Goal: Information Seeking & Learning: Check status

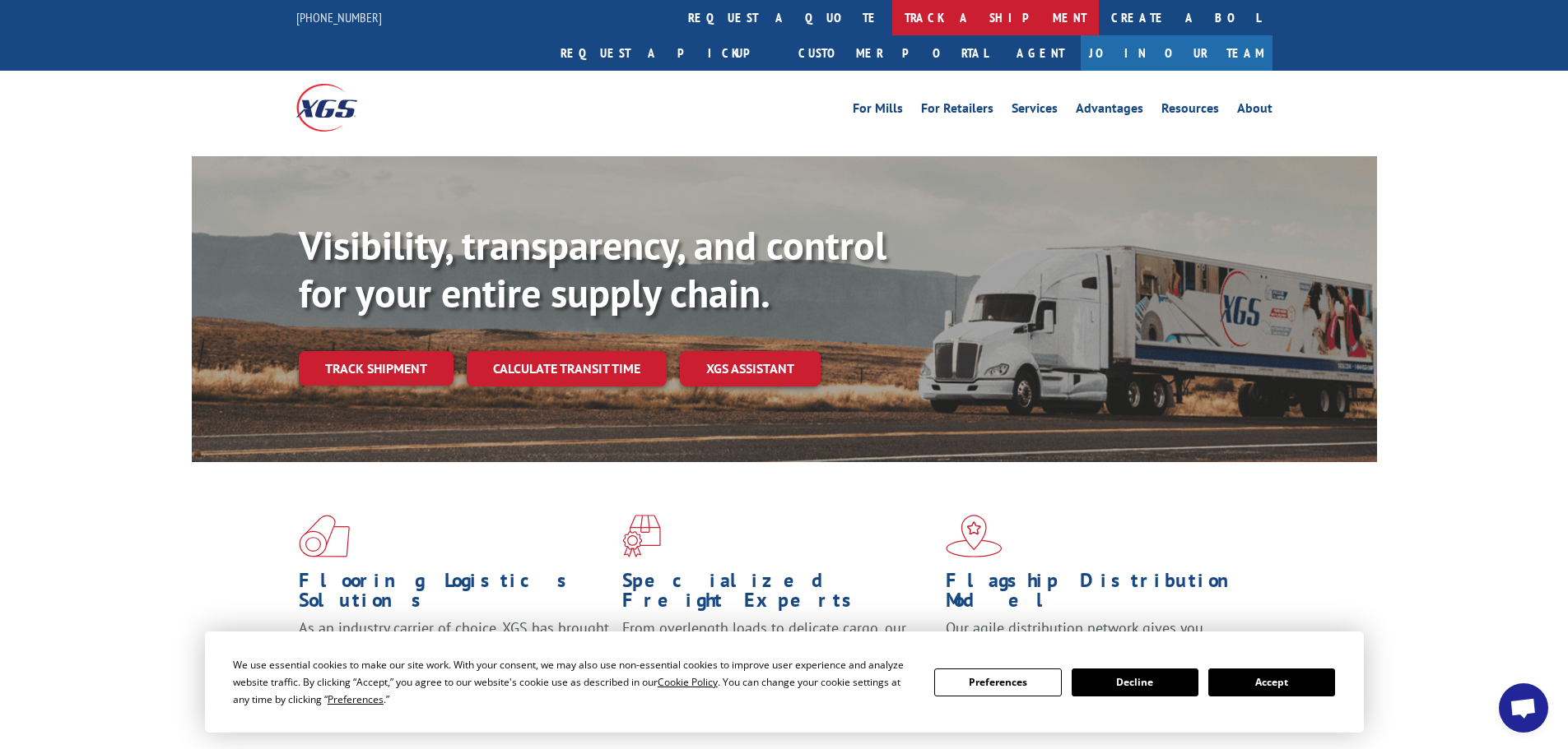
click at [892, 17] on link "track a shipment" at bounding box center [995, 18] width 206 height 35
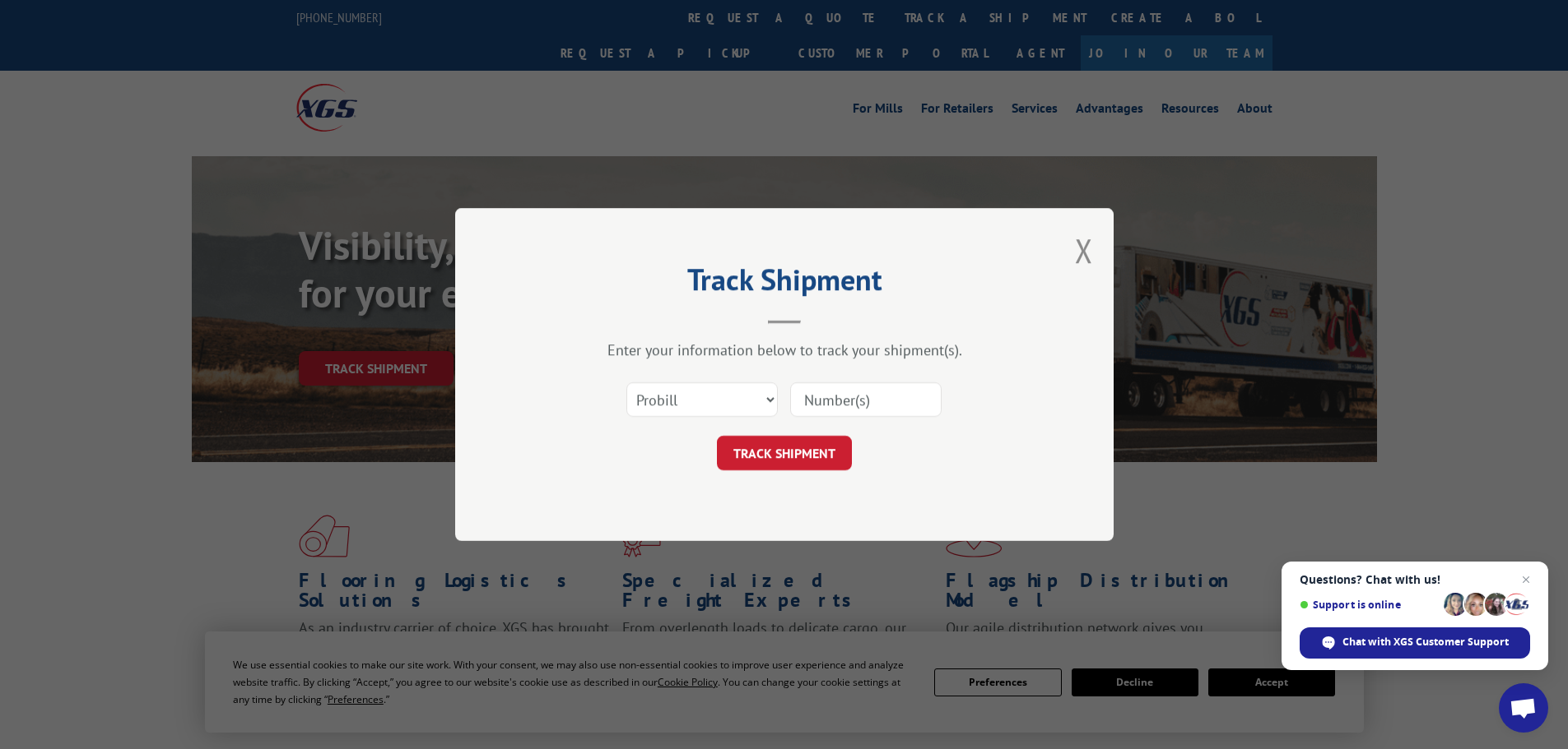
click at [831, 404] on input at bounding box center [866, 399] width 151 height 34
paste input "17477580"
type input "17477580"
click at [789, 457] on button "TRACK SHIPMENT" at bounding box center [784, 452] width 135 height 34
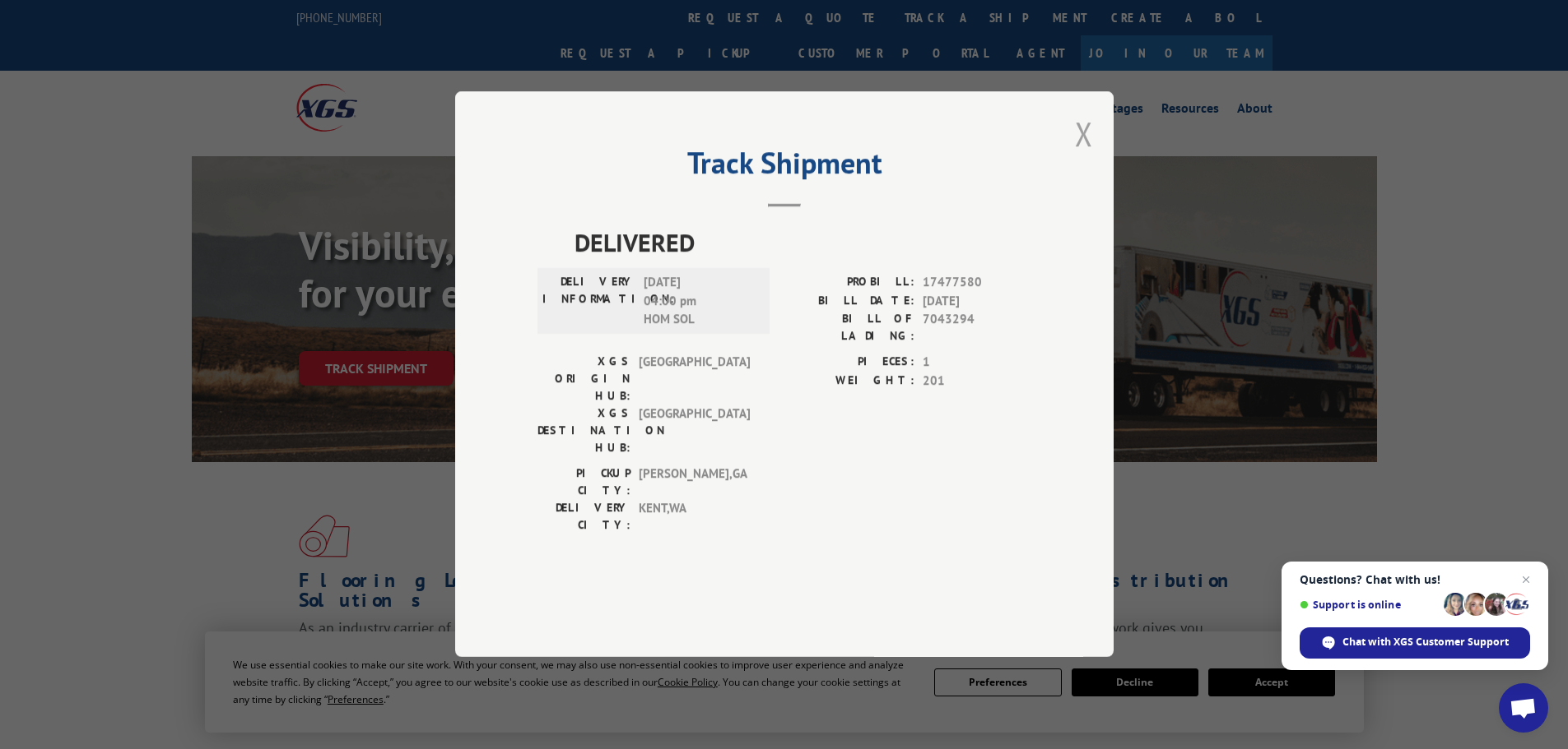
click at [1083, 155] on button "Close modal" at bounding box center [1083, 134] width 19 height 44
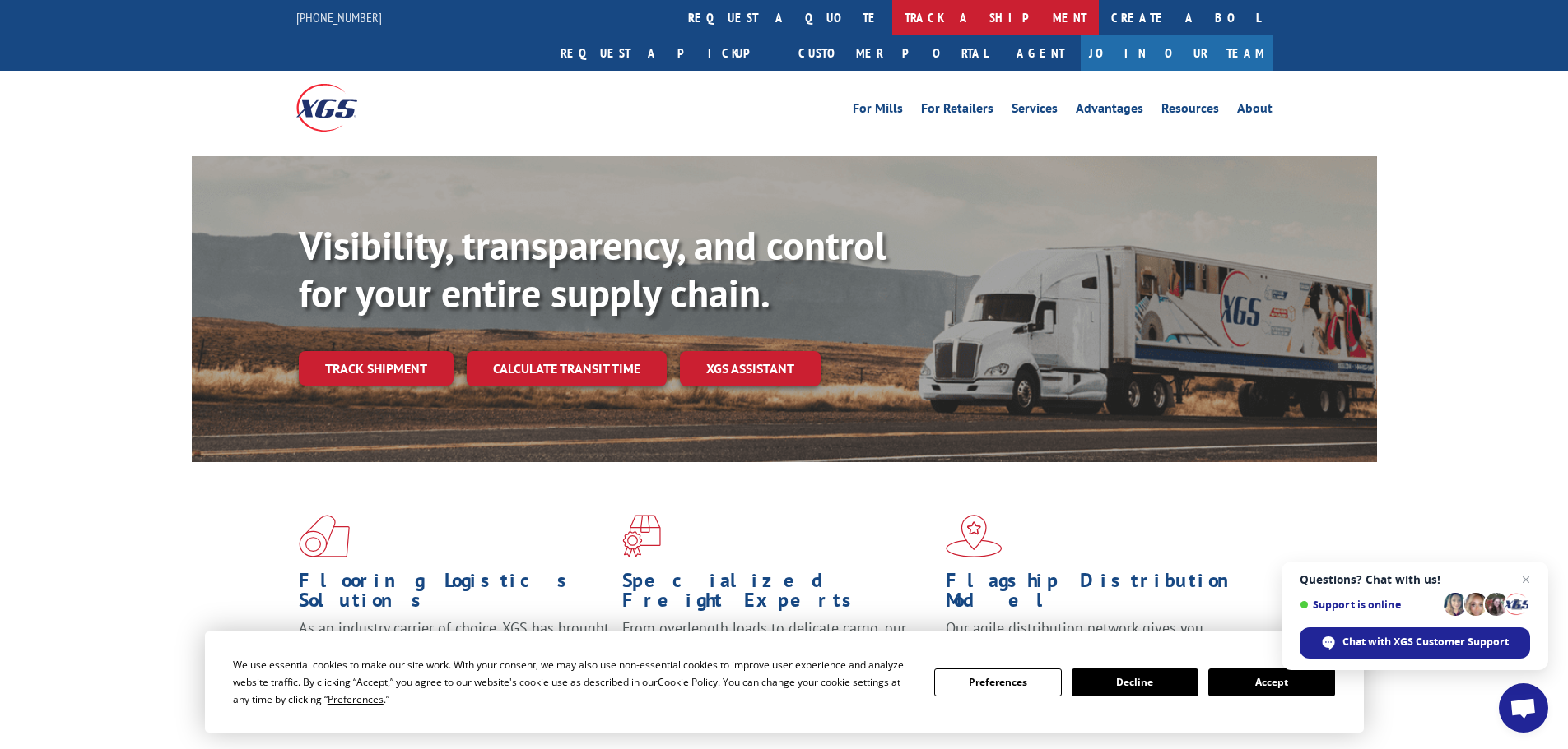
click at [892, 6] on link "track a shipment" at bounding box center [995, 18] width 206 height 35
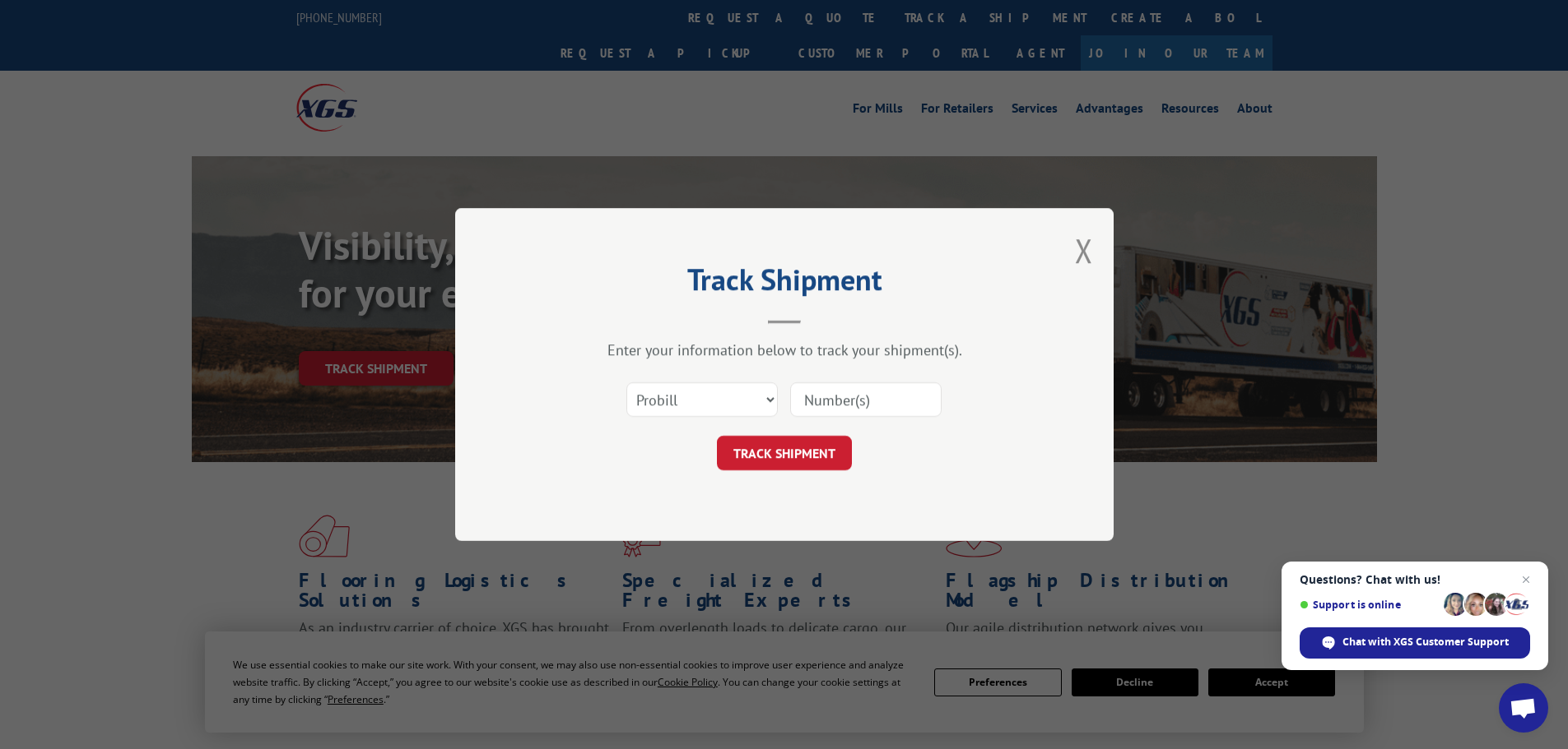
click at [843, 402] on input at bounding box center [866, 399] width 151 height 34
paste input "17477580"
type input "17477580"
click at [816, 450] on button "TRACK SHIPMENT" at bounding box center [784, 452] width 135 height 34
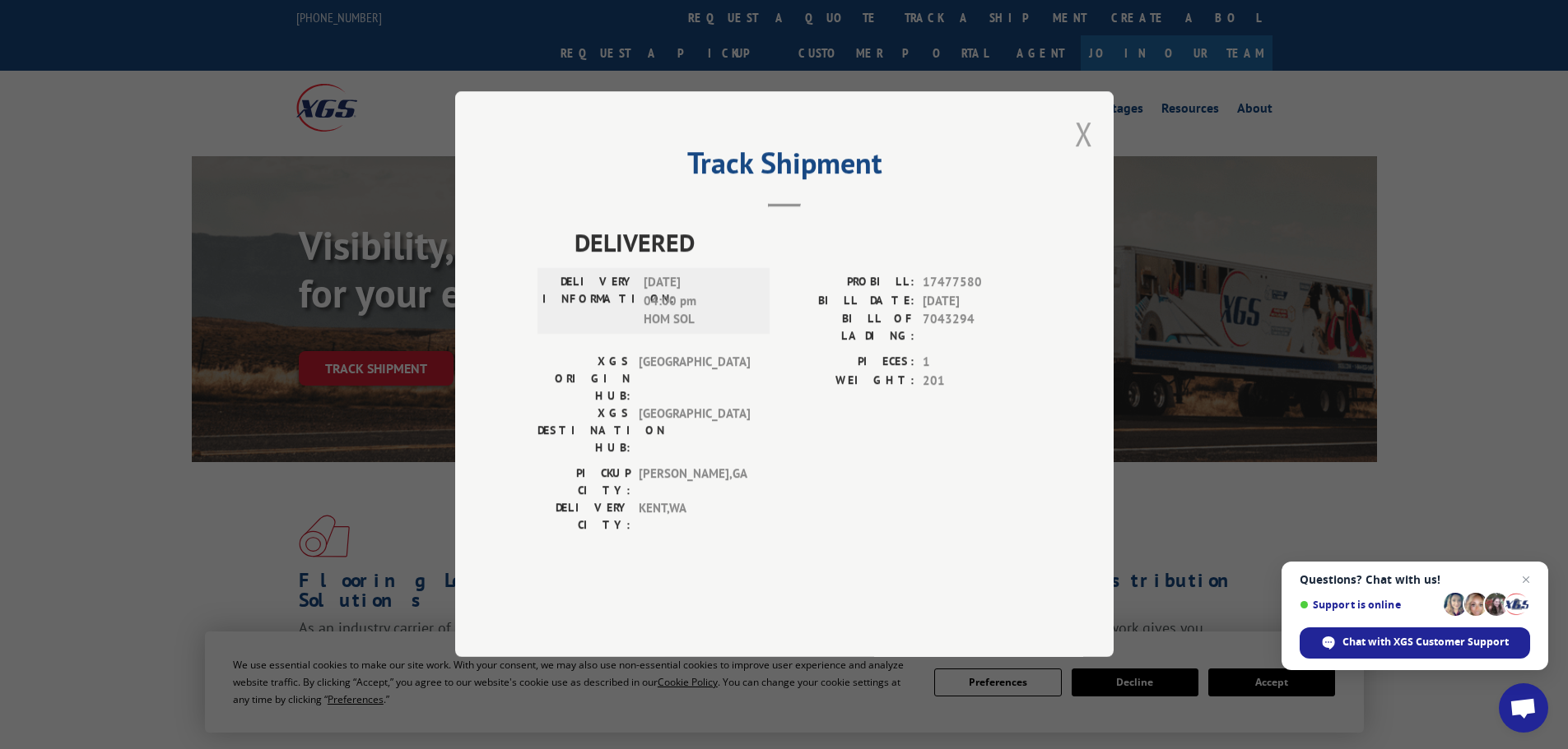
click at [1085, 155] on button "Close modal" at bounding box center [1083, 134] width 19 height 44
